Goal: Transaction & Acquisition: Book appointment/travel/reservation

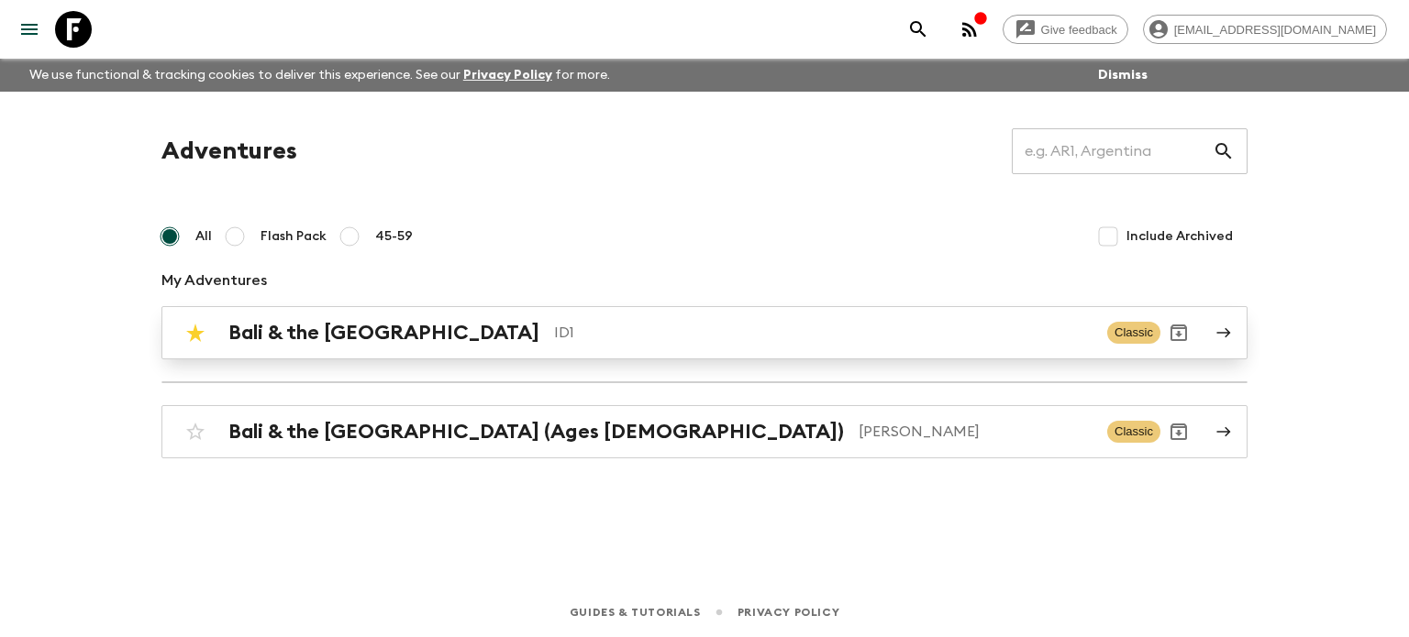
click at [312, 351] on link "Bali & the [GEOGRAPHIC_DATA] ID1 Classic" at bounding box center [704, 332] width 1086 height 53
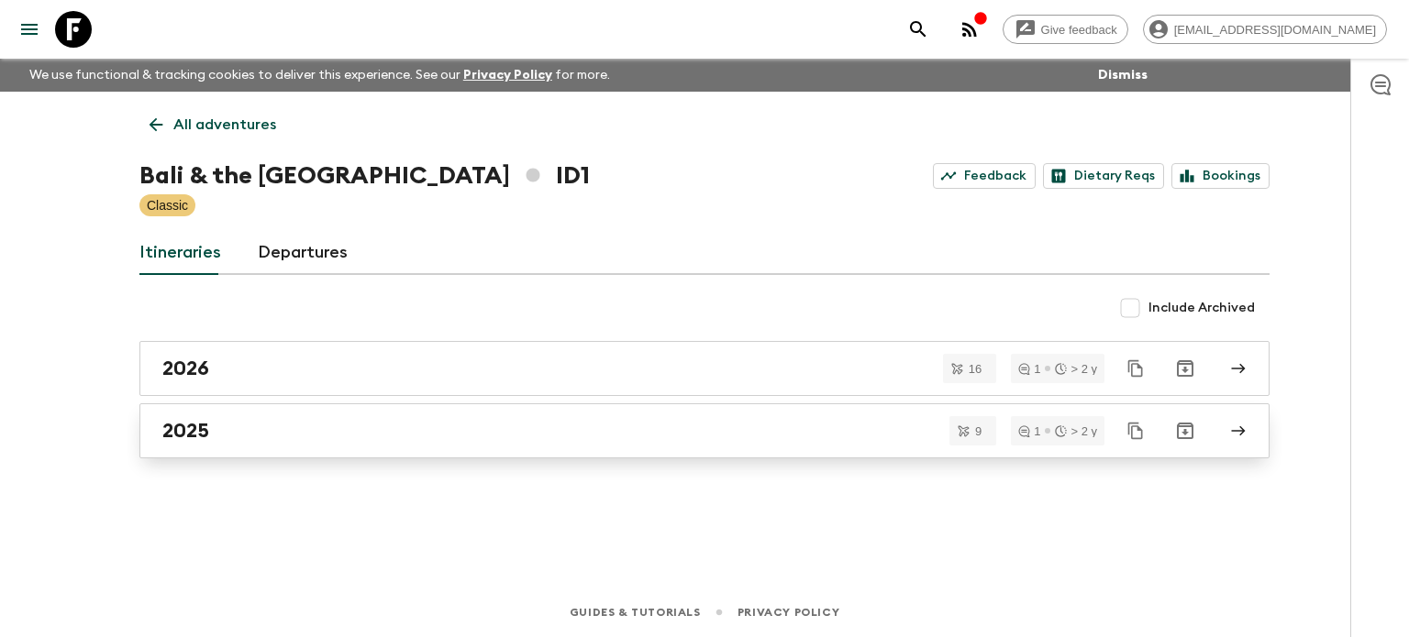
click at [257, 422] on div "2025" at bounding box center [686, 431] width 1049 height 24
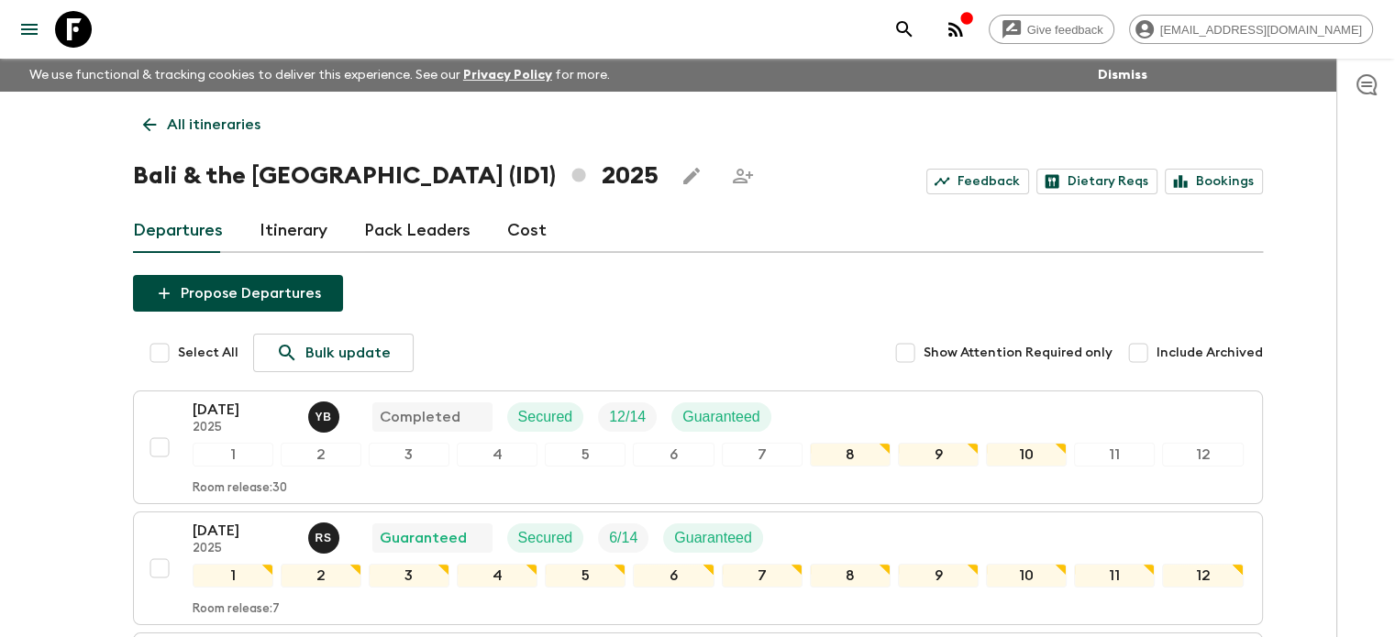
click at [515, 231] on link "Cost" at bounding box center [526, 231] width 39 height 44
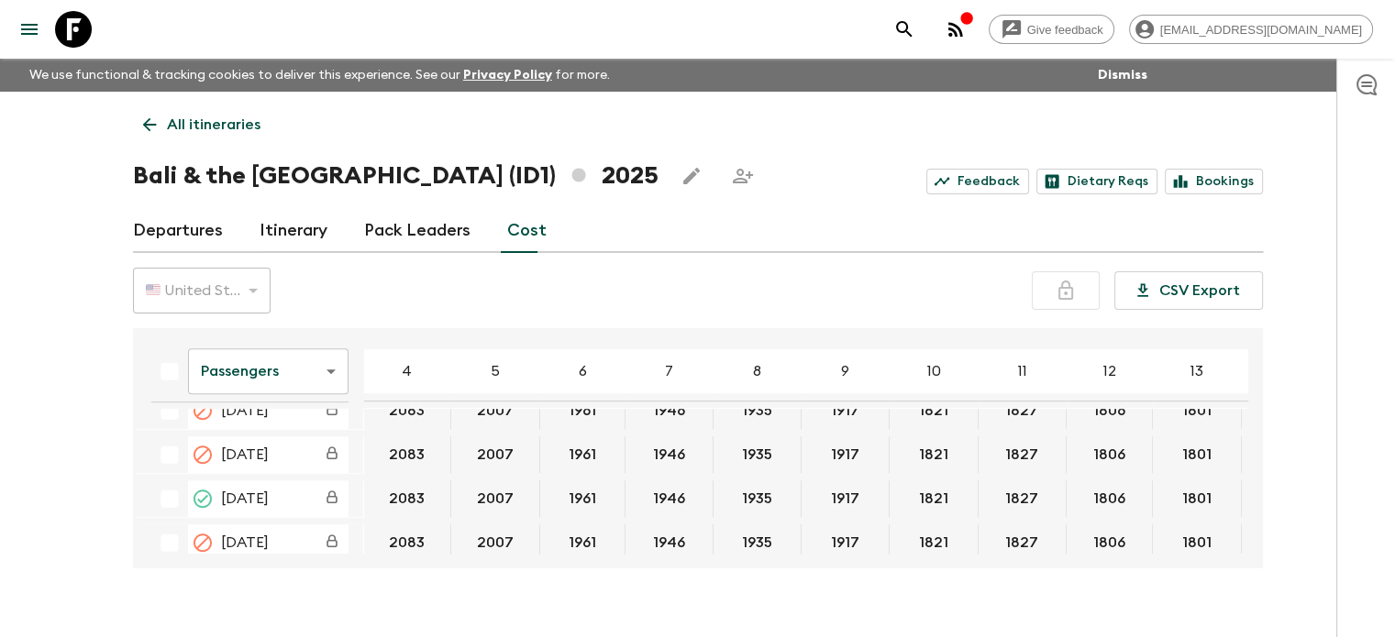
scroll to position [1284, 0]
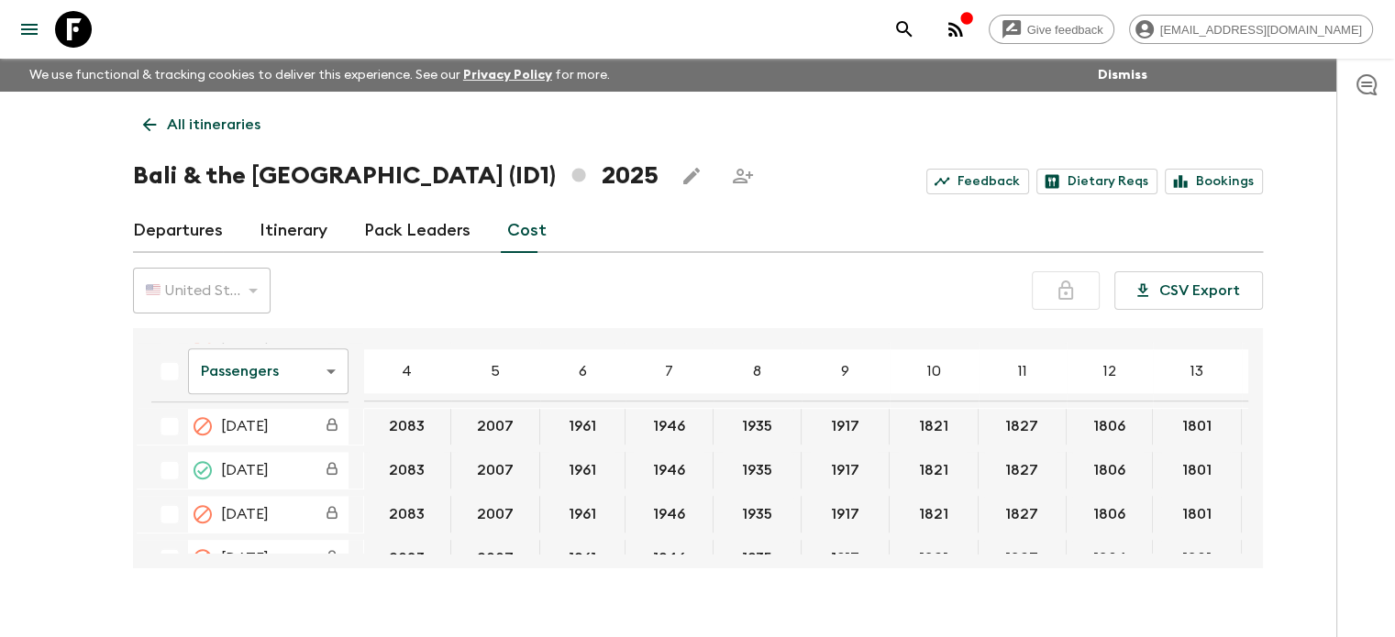
click at [308, 384] on body "Give feedback [EMAIL_ADDRESS][DOMAIN_NAME] We use functional & tracking cookies…" at bounding box center [697, 334] width 1395 height 669
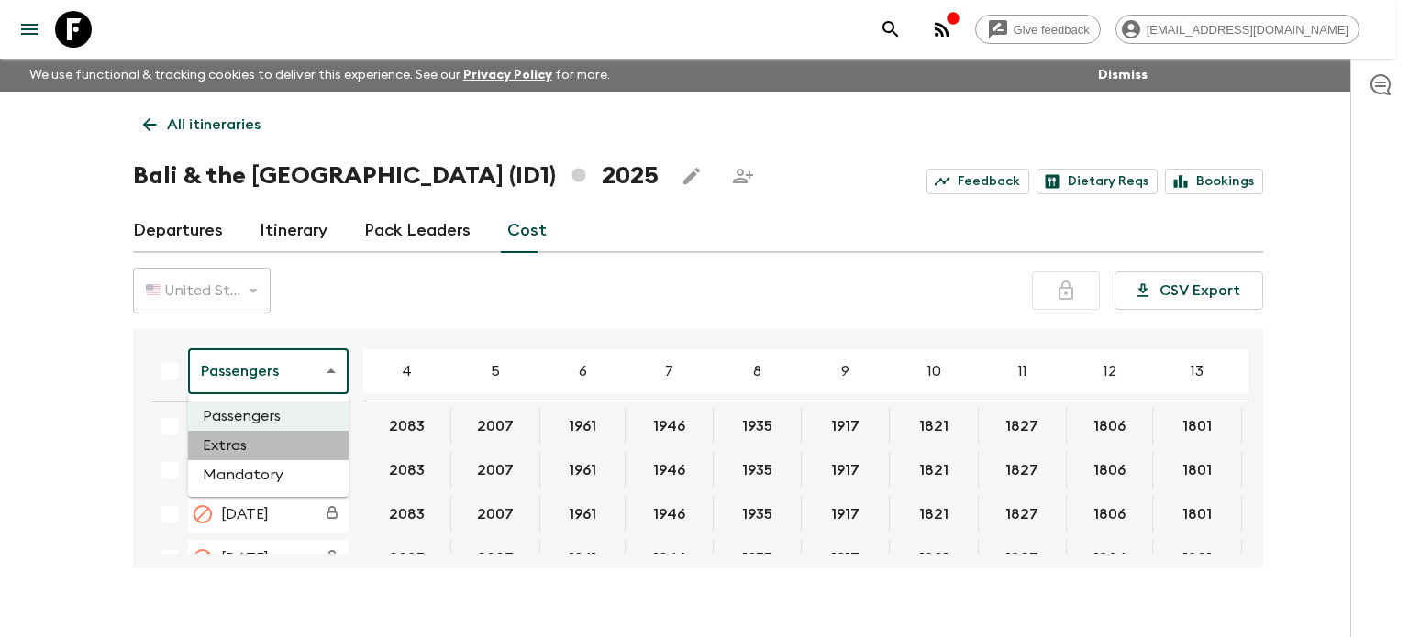
click at [257, 447] on li "Extras" at bounding box center [268, 445] width 160 height 29
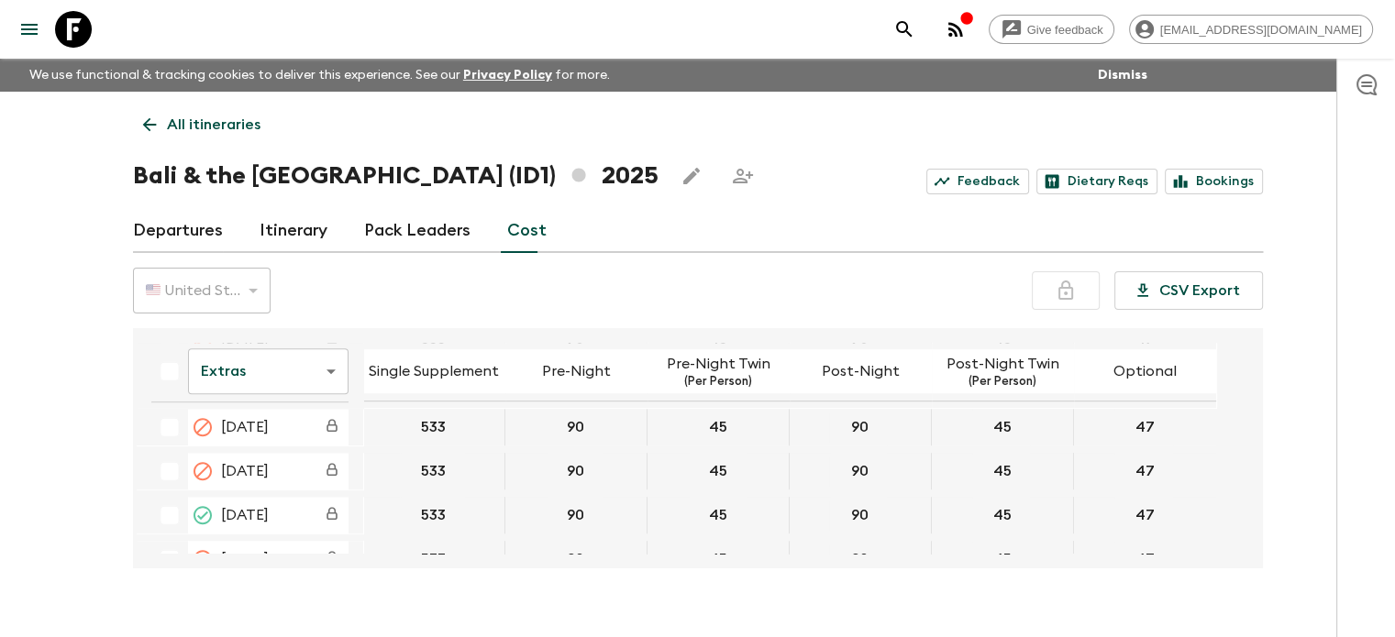
scroll to position [1284, 0]
